Goal: Information Seeking & Learning: Get advice/opinions

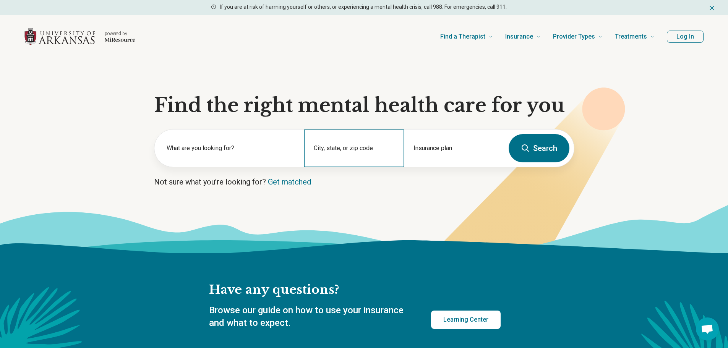
click at [350, 146] on div "City, state, or zip code" at bounding box center [354, 147] width 100 height 37
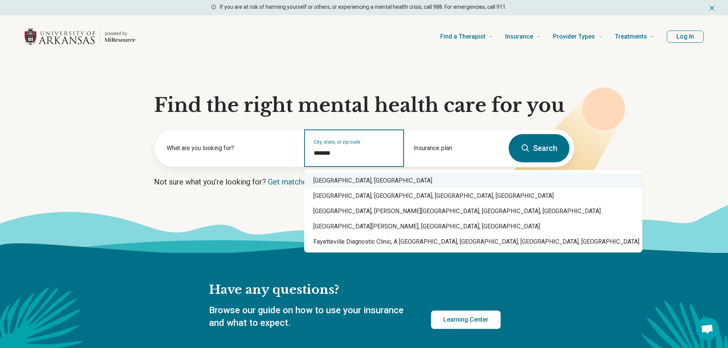
click at [358, 177] on div "[GEOGRAPHIC_DATA], [GEOGRAPHIC_DATA]" at bounding box center [473, 180] width 338 height 15
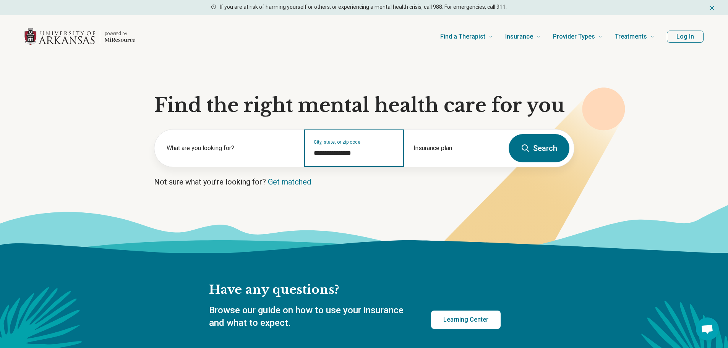
type input "**********"
click at [530, 152] on button "Search" at bounding box center [538, 148] width 61 height 28
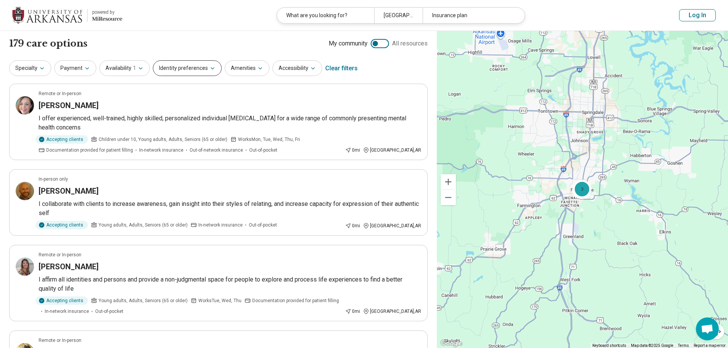
click at [209, 70] on icon "button" at bounding box center [212, 68] width 6 height 6
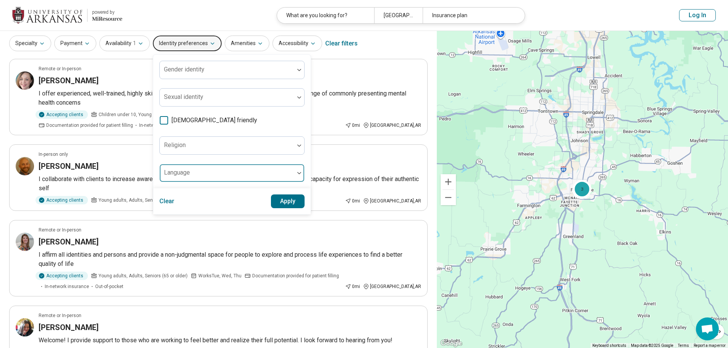
scroll to position [38, 0]
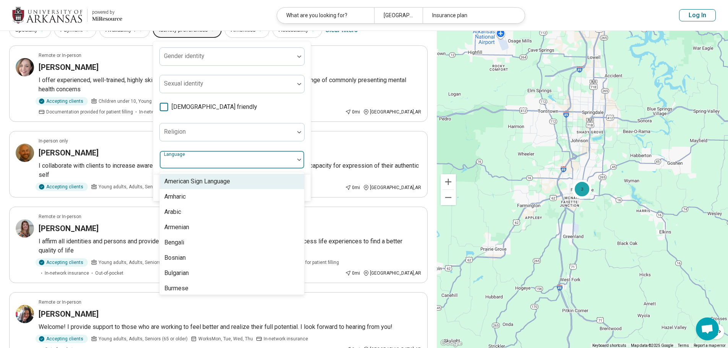
click at [228, 165] on div at bounding box center [227, 162] width 128 height 11
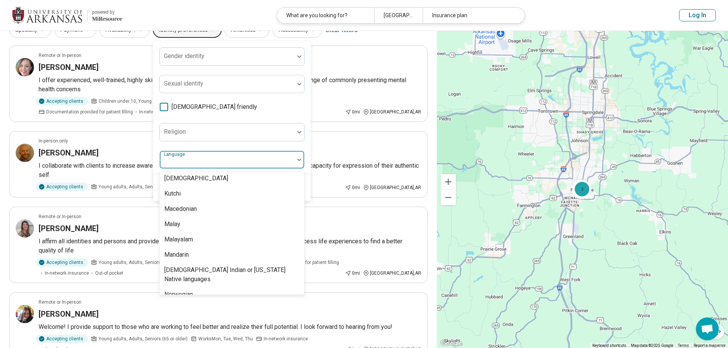
scroll to position [458, 0]
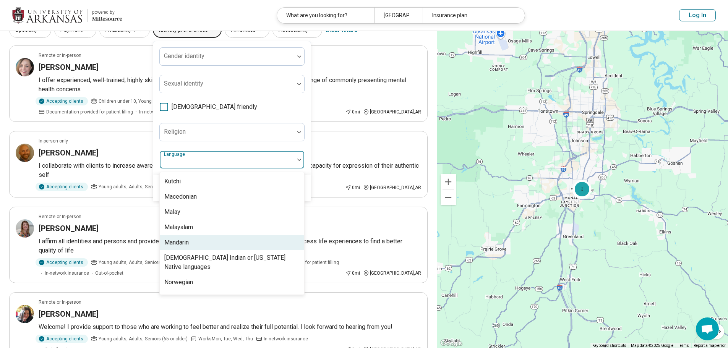
click at [219, 244] on div "Mandarin" at bounding box center [232, 242] width 144 height 15
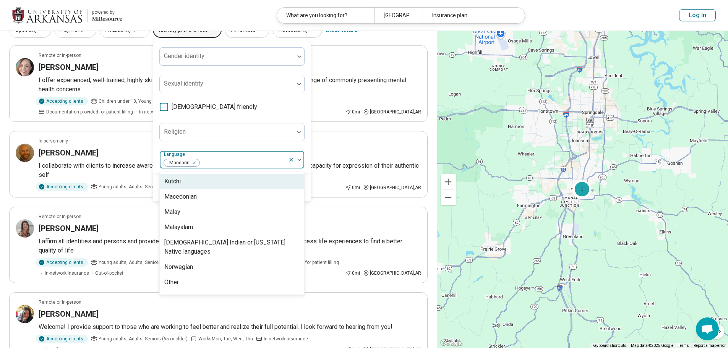
click at [217, 147] on div "Gender identity Sexual identity [DEMOGRAPHIC_DATA] friendly Religion option Man…" at bounding box center [231, 107] width 145 height 121
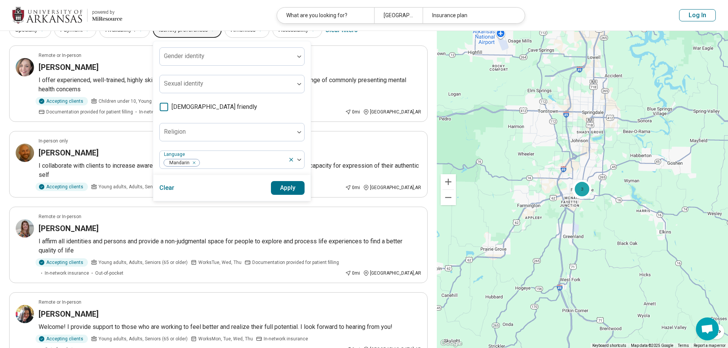
click at [287, 188] on button "Apply" at bounding box center [288, 188] width 34 height 14
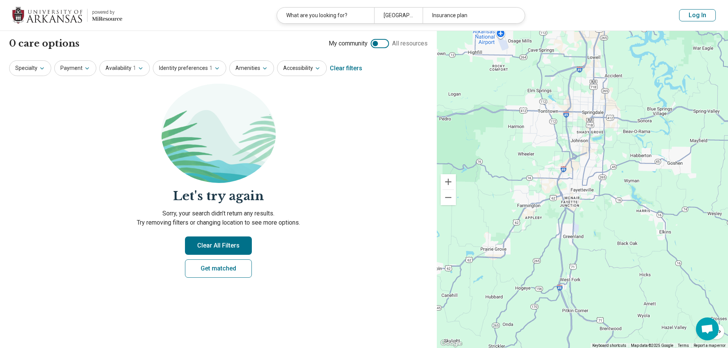
click at [231, 244] on button "Clear All Filters" at bounding box center [218, 245] width 67 height 18
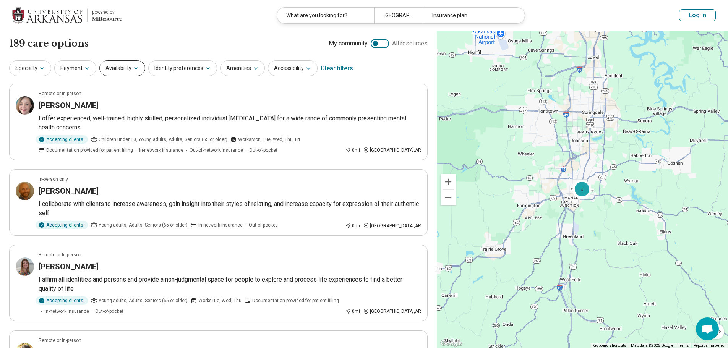
click at [129, 68] on button "Availability" at bounding box center [122, 68] width 46 height 16
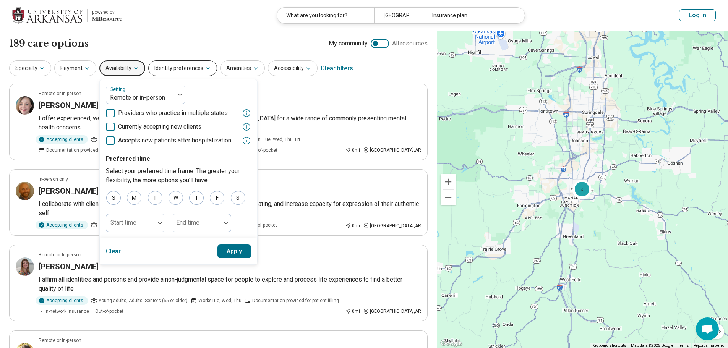
click at [193, 68] on button "Identity preferences" at bounding box center [182, 68] width 69 height 16
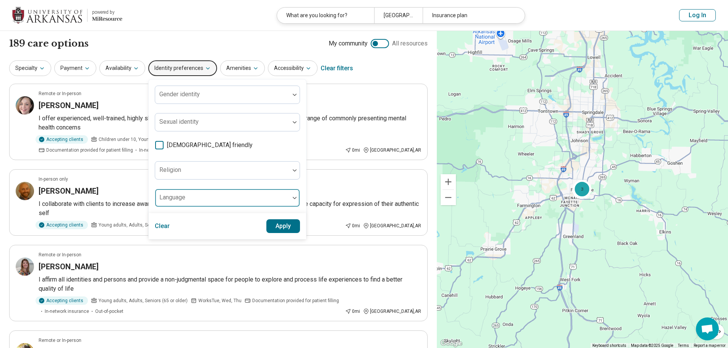
click at [205, 199] on div at bounding box center [222, 201] width 128 height 11
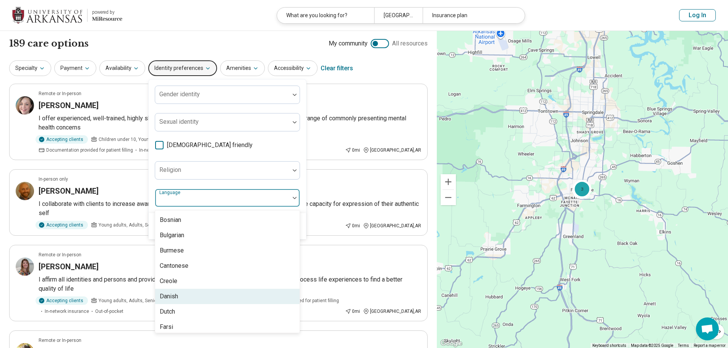
scroll to position [76, 0]
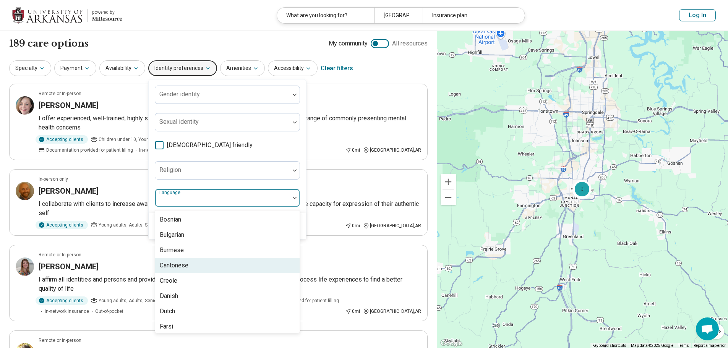
click at [197, 266] on div "Cantonese" at bounding box center [227, 265] width 144 height 15
click at [248, 183] on div "Gender identity Sexual identity [DEMOGRAPHIC_DATA] friendly Religion option Can…" at bounding box center [227, 146] width 145 height 121
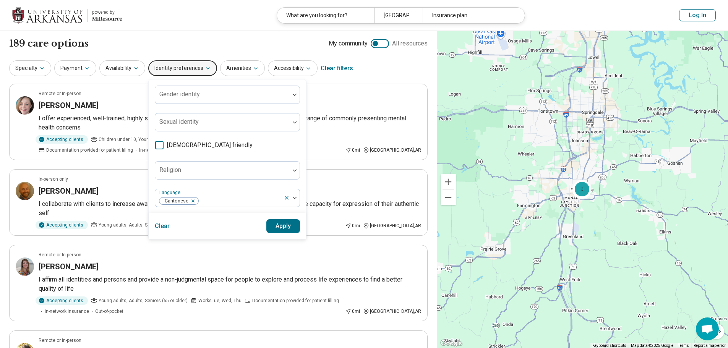
click at [282, 224] on button "Apply" at bounding box center [283, 226] width 34 height 14
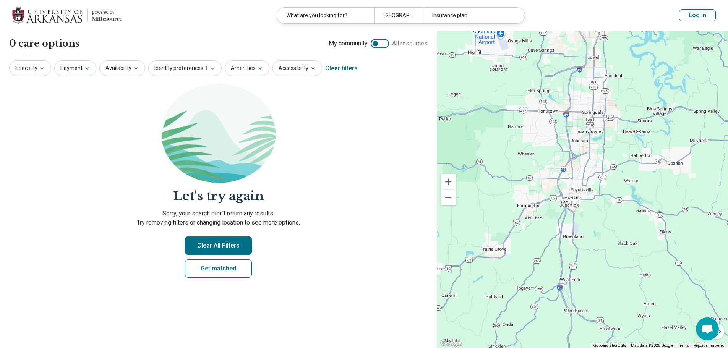
click at [230, 244] on button "Clear All Filters" at bounding box center [218, 245] width 67 height 18
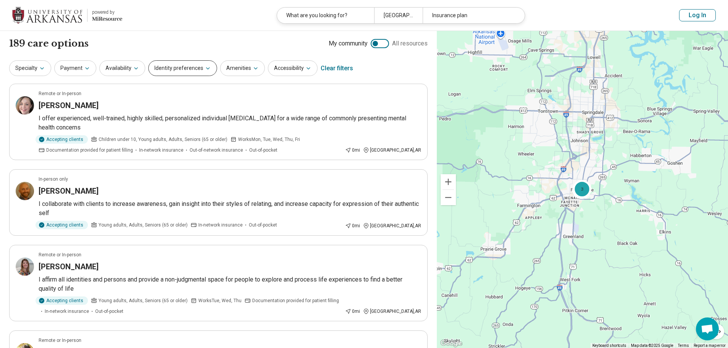
click at [205, 69] on icon "button" at bounding box center [208, 68] width 6 height 6
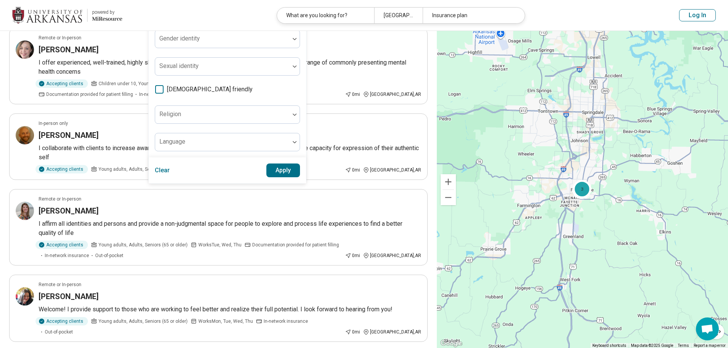
scroll to position [76, 0]
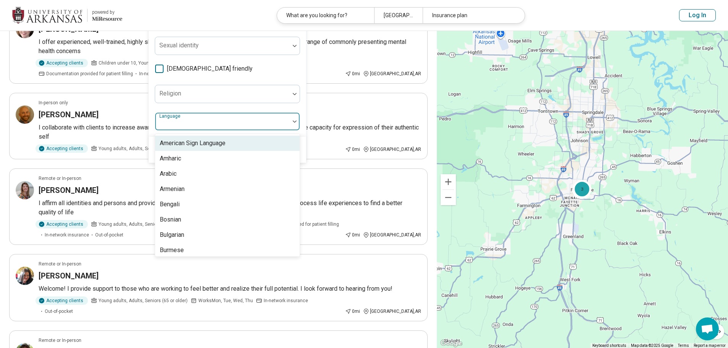
click at [221, 122] on div at bounding box center [222, 124] width 128 height 11
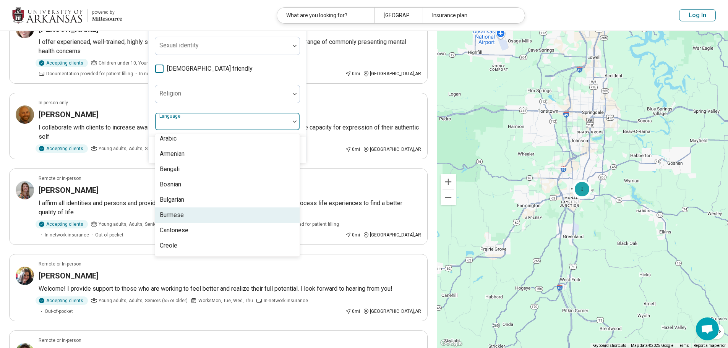
scroll to position [0, 0]
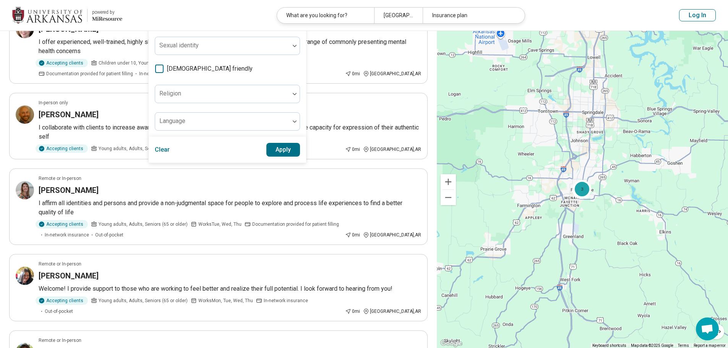
click at [238, 69] on div "Gender identity Sexual identity [DEMOGRAPHIC_DATA] friendly Religion Language" at bounding box center [227, 69] width 145 height 121
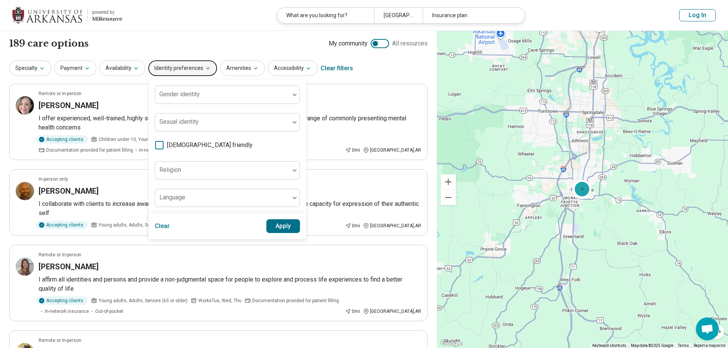
click at [201, 43] on div "189 care options 189 provider s My community All resources" at bounding box center [218, 43] width 418 height 13
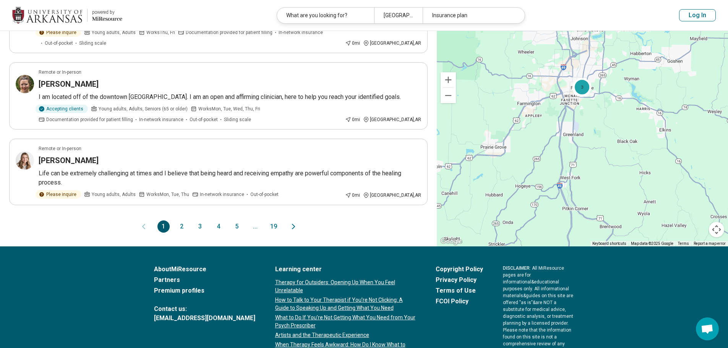
scroll to position [688, 0]
